Goal: Task Accomplishment & Management: Use online tool/utility

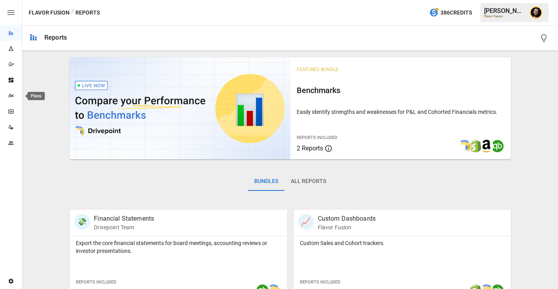
click at [7, 97] on div "Plans" at bounding box center [11, 96] width 22 height 6
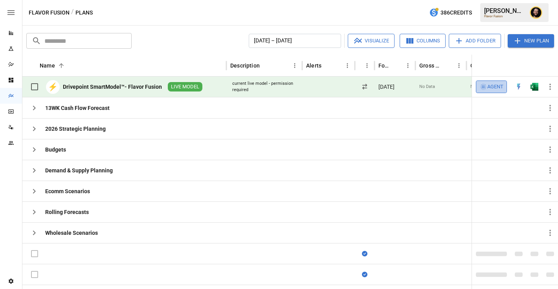
click at [498, 86] on span "Agent" at bounding box center [495, 87] width 16 height 9
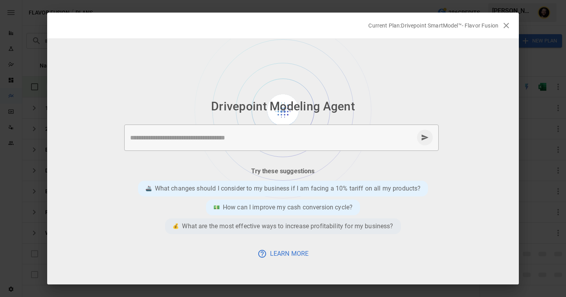
click at [274, 223] on p "What are the most effective ways to increase profitability for my business?" at bounding box center [287, 226] width 211 height 9
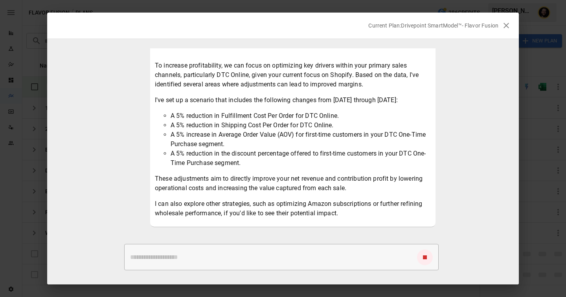
scroll to position [75, 0]
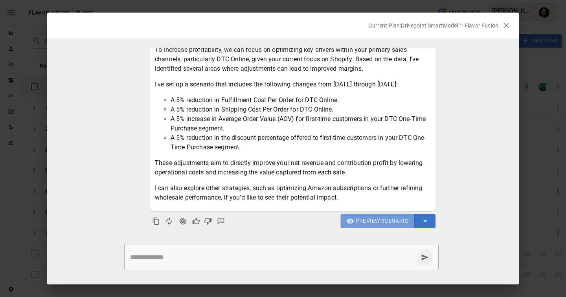
click at [378, 224] on span "Preview Scenario" at bounding box center [382, 221] width 53 height 10
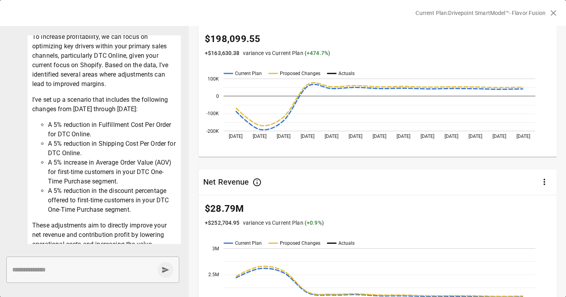
scroll to position [20, 0]
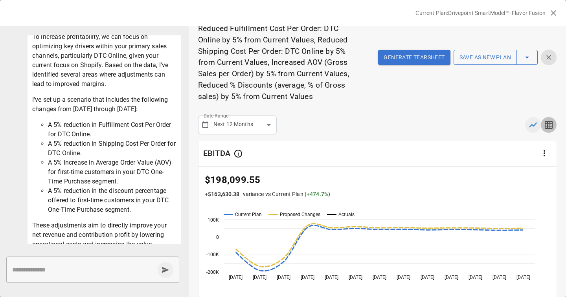
click at [551, 121] on icon "button" at bounding box center [549, 125] width 8 height 8
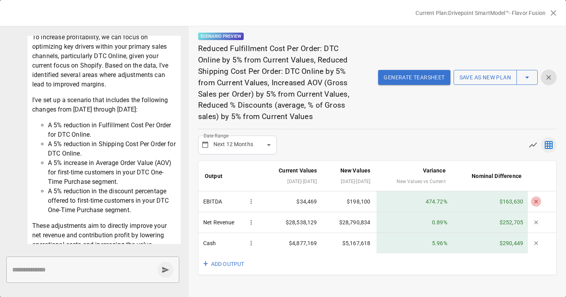
click at [537, 202] on icon "button" at bounding box center [536, 202] width 6 height 6
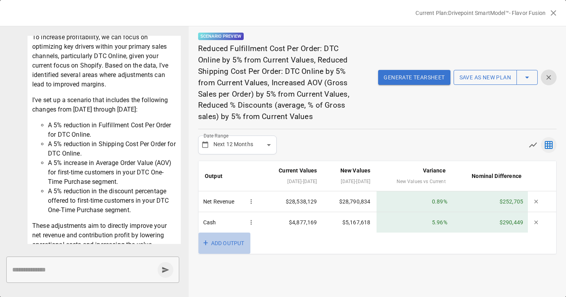
click at [226, 240] on button "+ ADD OUTPUT" at bounding box center [225, 244] width 52 height 22
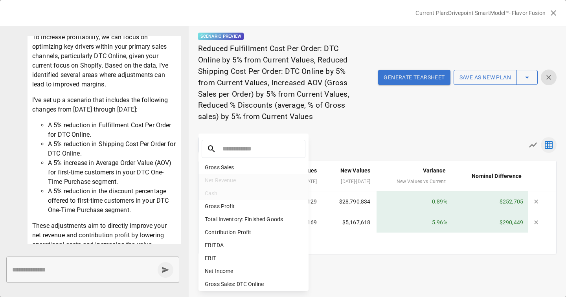
scroll to position [33, 0]
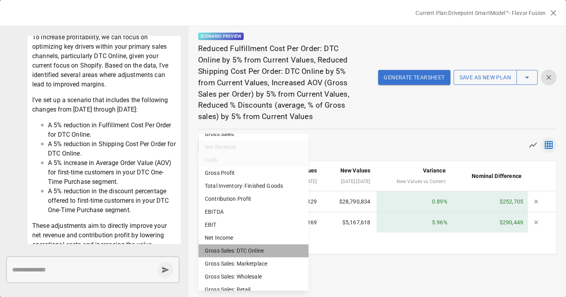
click at [228, 250] on li "Gross Sales: DTC Online" at bounding box center [254, 251] width 110 height 13
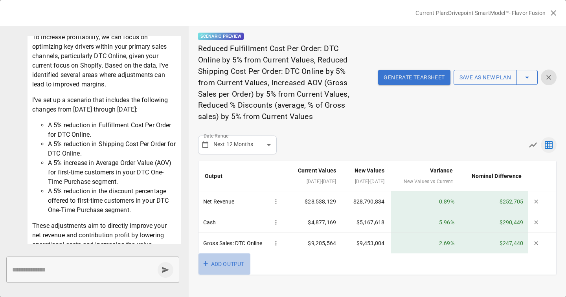
click at [228, 263] on button "+ ADD OUTPUT" at bounding box center [225, 265] width 52 height 22
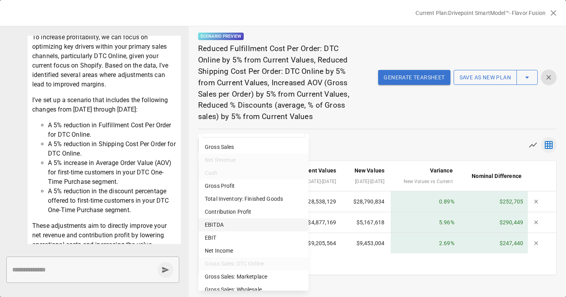
scroll to position [48, 0]
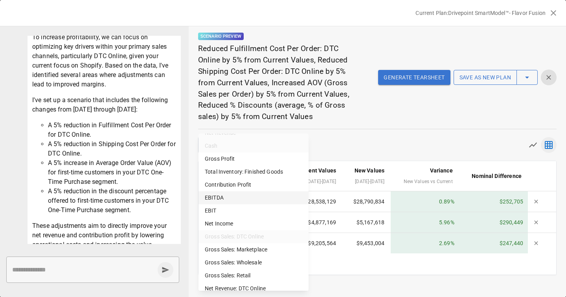
click at [222, 196] on li "EBITDA" at bounding box center [254, 197] width 110 height 13
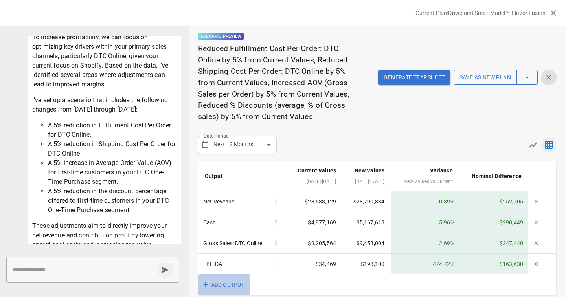
click at [230, 281] on button "+ ADD OUTPUT" at bounding box center [225, 285] width 52 height 22
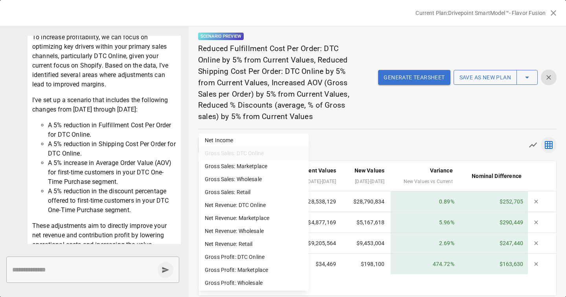
scroll to position [129, 0]
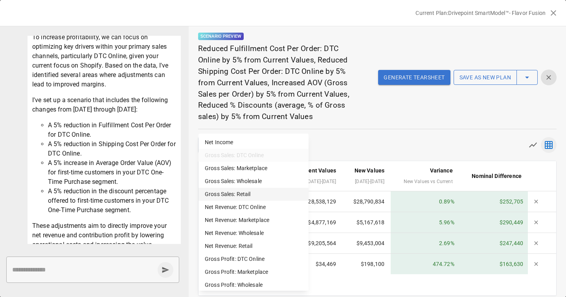
click at [237, 195] on li "Gross Sales: Retail" at bounding box center [254, 194] width 110 height 13
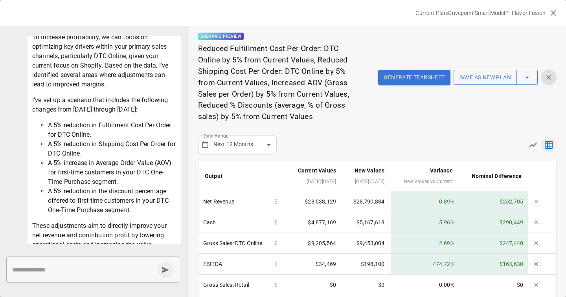
scroll to position [29, 0]
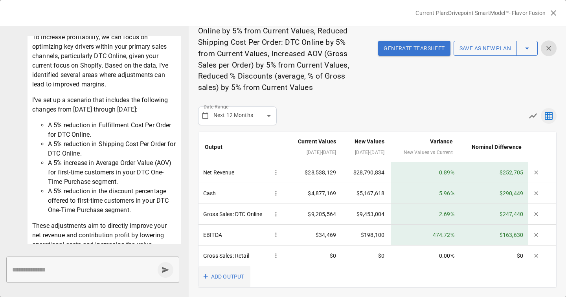
click at [222, 273] on button "+ ADD OUTPUT" at bounding box center [225, 277] width 52 height 22
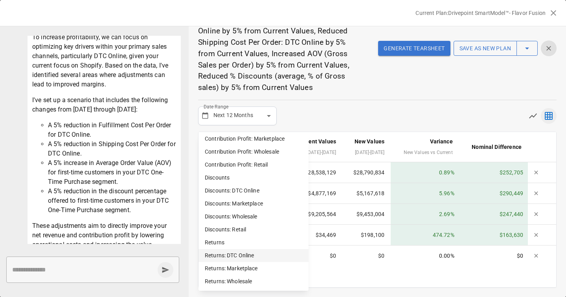
scroll to position [535, 0]
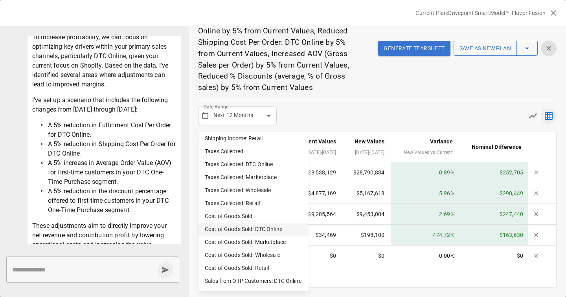
click at [265, 230] on li "Cost of Goods Sold: DTC Online" at bounding box center [254, 229] width 110 height 13
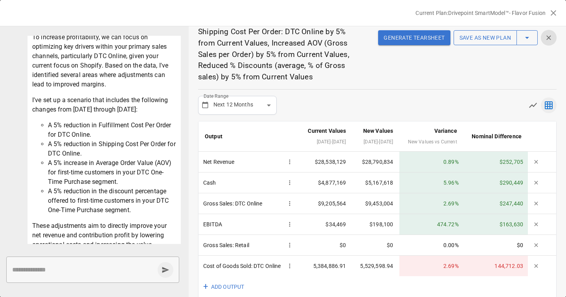
scroll to position [64, 0]
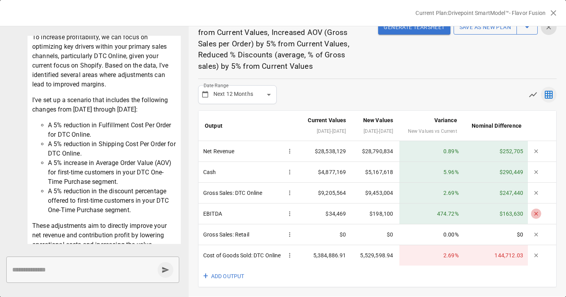
click at [536, 212] on icon "button" at bounding box center [536, 214] width 4 height 4
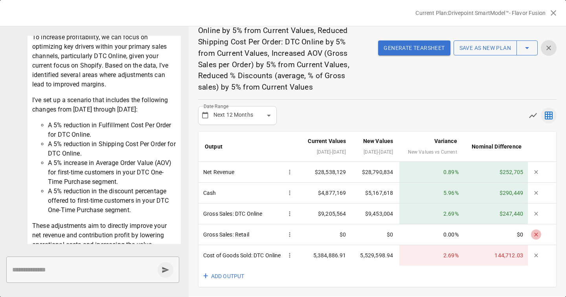
click at [537, 232] on icon "button" at bounding box center [536, 235] width 6 height 6
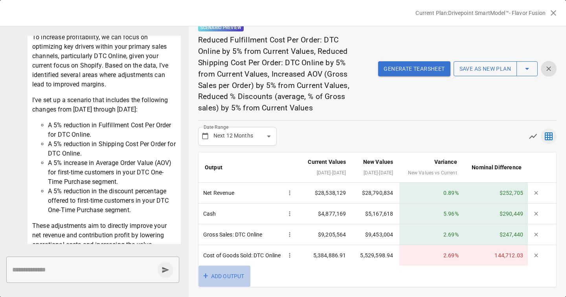
click at [226, 280] on button "+ ADD OUTPUT" at bounding box center [225, 277] width 52 height 22
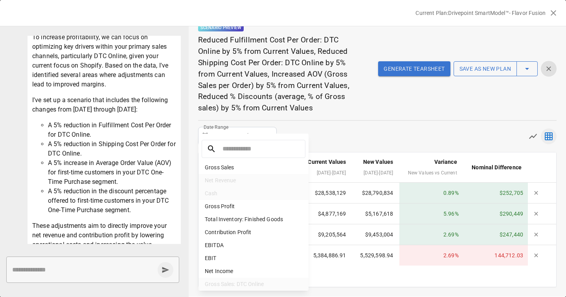
click at [544, 252] on div at bounding box center [283, 148] width 566 height 297
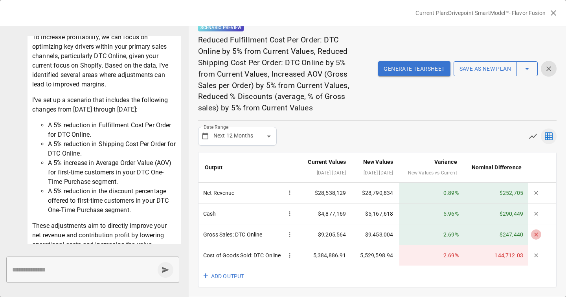
click at [537, 232] on icon "button" at bounding box center [536, 235] width 6 height 6
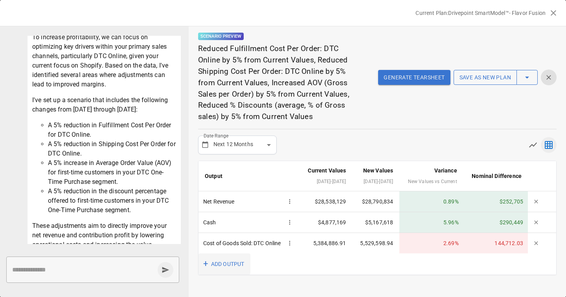
click at [235, 275] on button "+ ADD OUTPUT" at bounding box center [225, 265] width 52 height 22
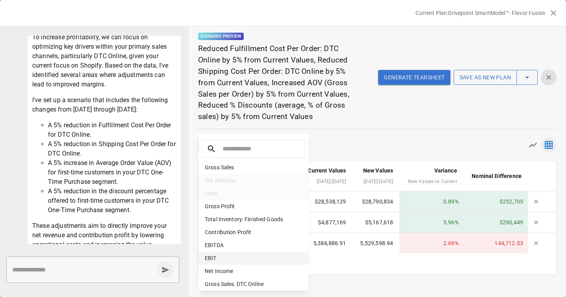
scroll to position [91, 0]
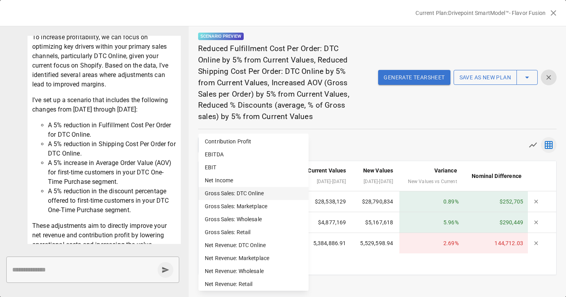
click at [255, 195] on li "Gross Sales: DTC Online" at bounding box center [254, 193] width 110 height 13
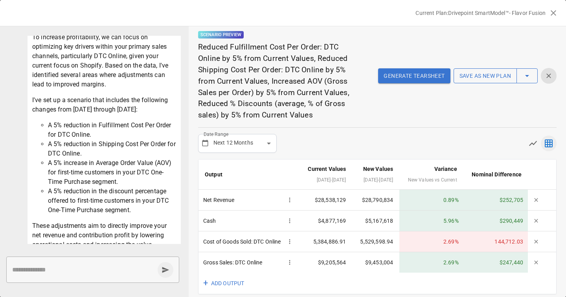
scroll to position [22, 0]
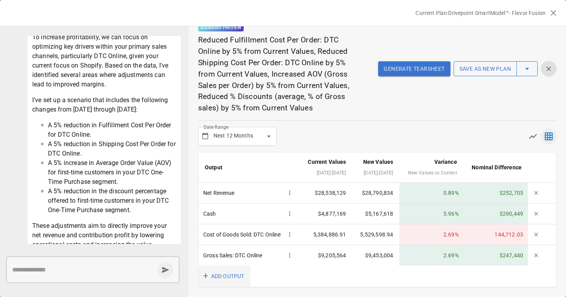
click at [222, 272] on button "+ ADD OUTPUT" at bounding box center [225, 277] width 52 height 22
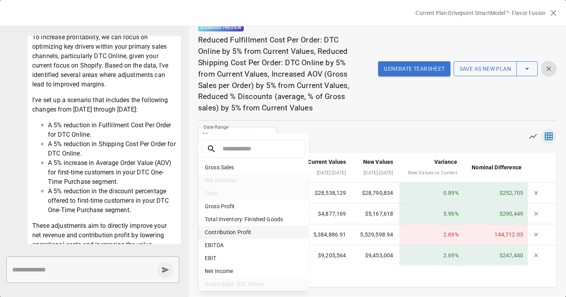
scroll to position [82, 0]
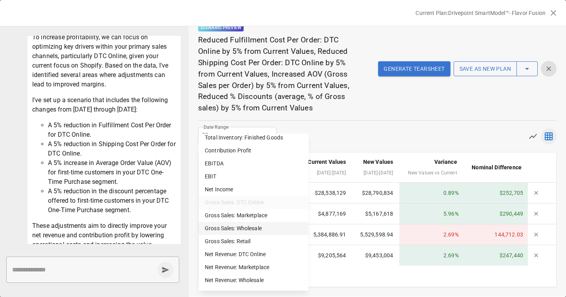
click at [256, 227] on li "Gross Sales: Wholesale" at bounding box center [254, 228] width 110 height 13
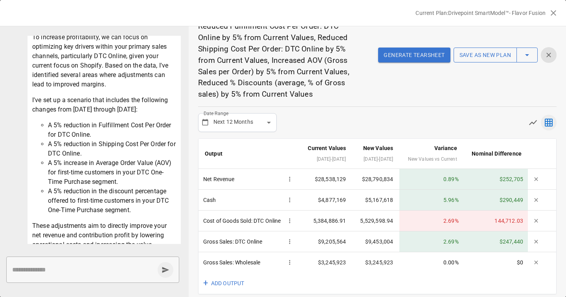
scroll to position [0, 0]
click at [223, 289] on button "+ ADD OUTPUT" at bounding box center [225, 284] width 52 height 22
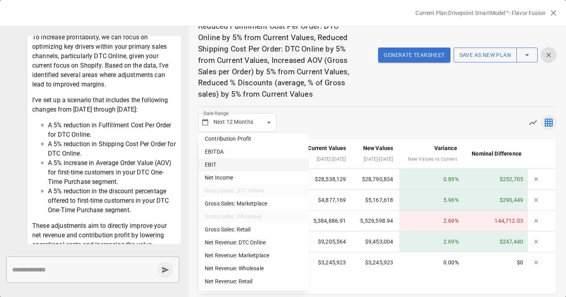
scroll to position [105, 0]
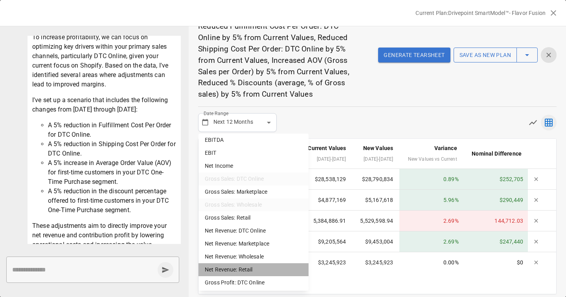
click at [241, 267] on li "Net Revenue: Retail" at bounding box center [254, 269] width 110 height 13
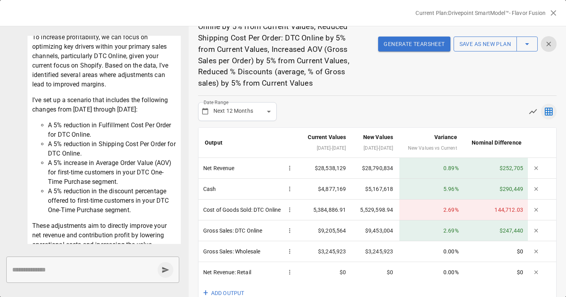
scroll to position [64, 0]
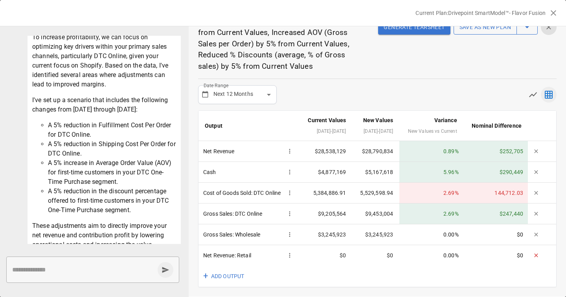
click at [541, 257] on button "button" at bounding box center [536, 255] width 10 height 10
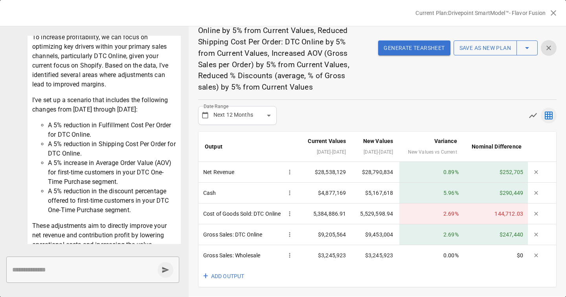
scroll to position [43, 0]
click at [240, 271] on button "+ ADD OUTPUT" at bounding box center [225, 277] width 52 height 22
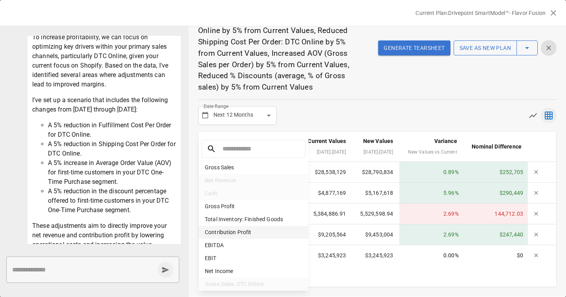
scroll to position [88, 0]
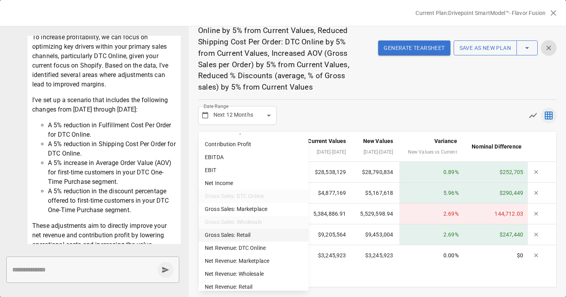
click at [241, 233] on li "Gross Sales: Retail" at bounding box center [254, 235] width 110 height 13
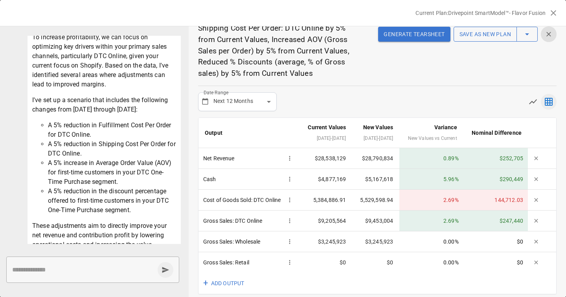
scroll to position [64, 0]
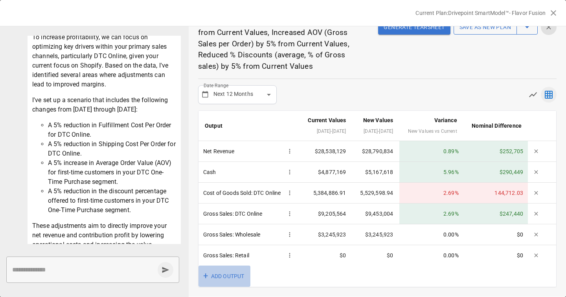
click at [229, 276] on button "+ ADD OUTPUT" at bounding box center [225, 277] width 52 height 22
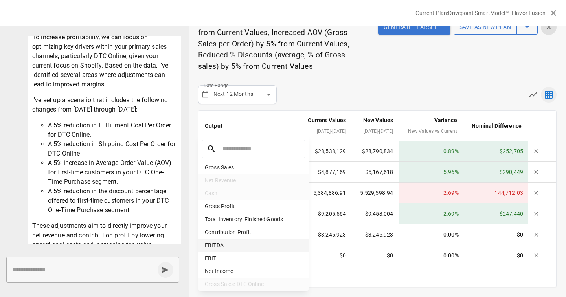
click at [235, 246] on li "EBITDA" at bounding box center [254, 245] width 110 height 13
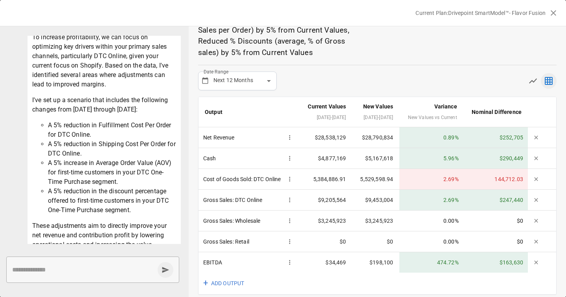
scroll to position [85, 0]
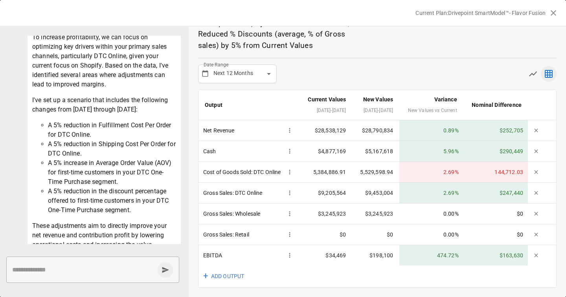
click at [234, 277] on button "+ ADD OUTPUT" at bounding box center [225, 277] width 52 height 22
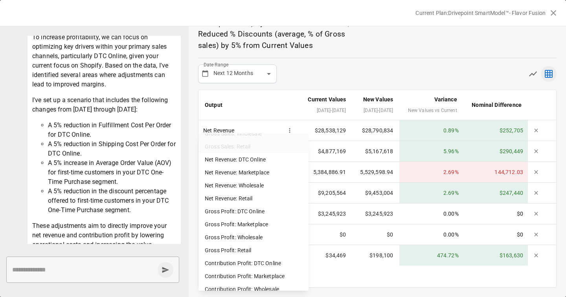
scroll to position [350, 0]
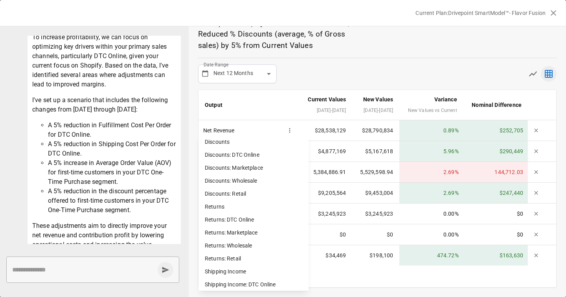
click at [242, 221] on li "Returns: DTC Online" at bounding box center [254, 219] width 110 height 13
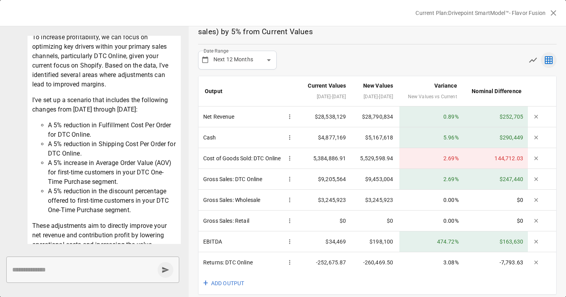
scroll to position [106, 0]
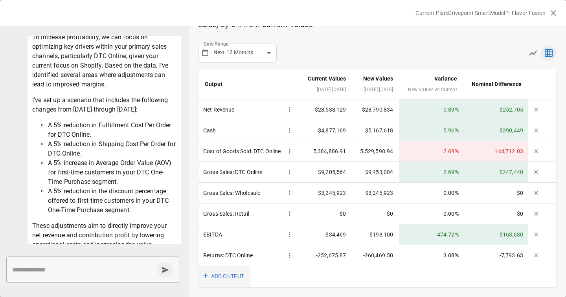
click at [232, 267] on button "+ ADD OUTPUT" at bounding box center [225, 277] width 52 height 22
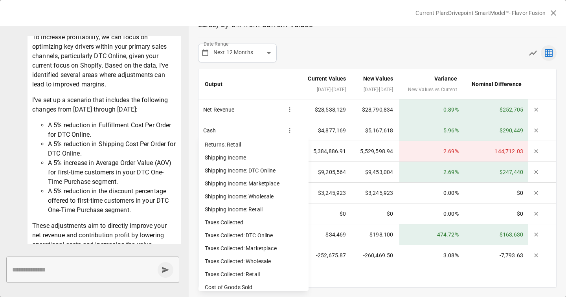
scroll to position [535, 0]
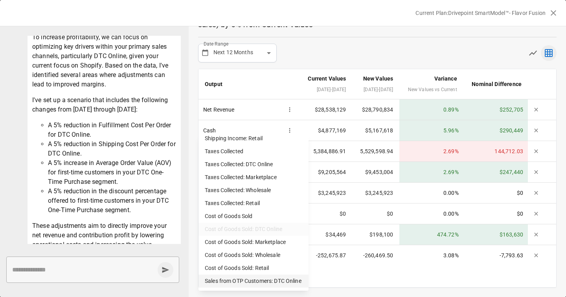
click at [248, 277] on li "Sales from OTP Customers: DTC Online" at bounding box center [254, 281] width 110 height 13
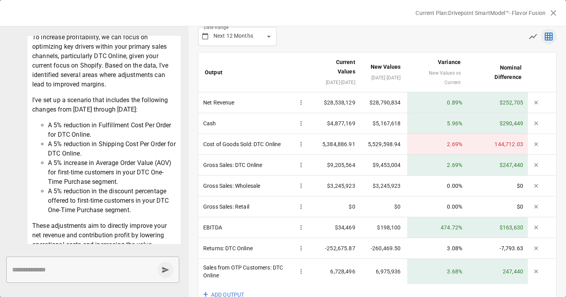
scroll to position [0, 0]
